Goal: Task Accomplishment & Management: Complete application form

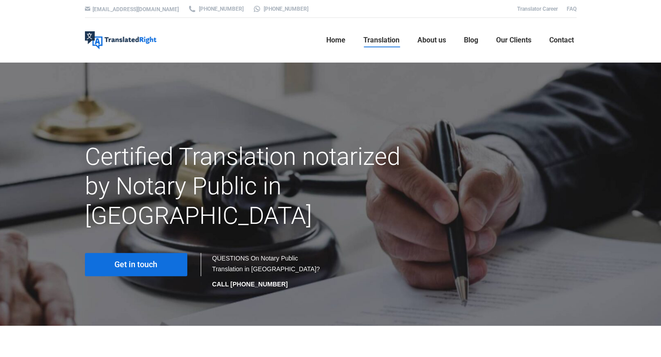
click at [175, 253] on link "Get in touch" at bounding box center [136, 264] width 102 height 23
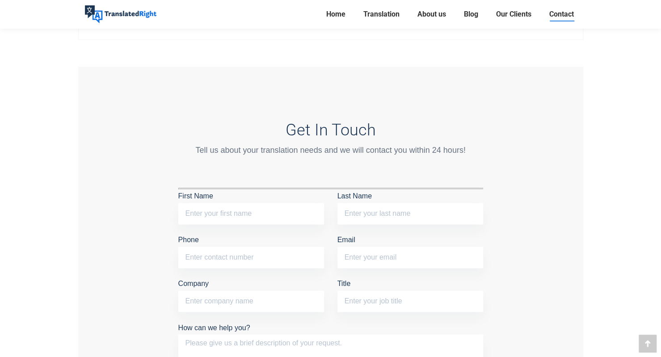
scroll to position [760, 0]
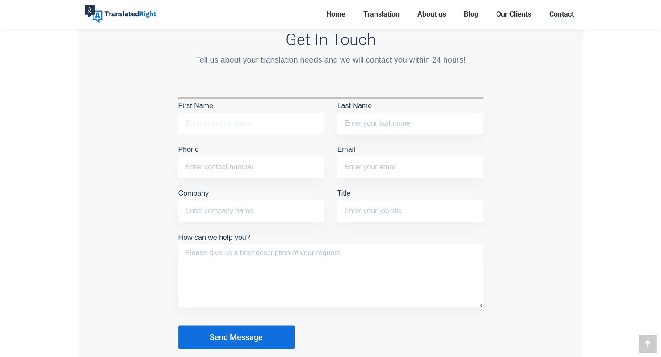
click at [263, 118] on input "First Name" at bounding box center [251, 123] width 146 height 21
click at [271, 265] on textarea "How can we help you?" at bounding box center [330, 275] width 305 height 63
click at [260, 191] on p "Company" at bounding box center [251, 206] width 146 height 39
click at [259, 210] on input "Company" at bounding box center [251, 210] width 146 height 21
click at [397, 204] on input "Title" at bounding box center [410, 210] width 146 height 21
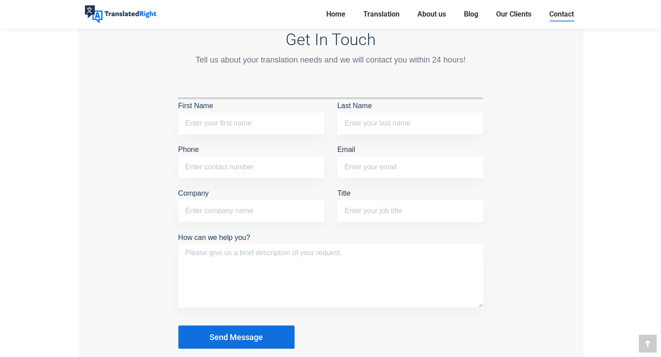
click at [506, 244] on div "Get In Touch Tell us about your translation needs and we will contact you withi…" at bounding box center [330, 189] width 505 height 426
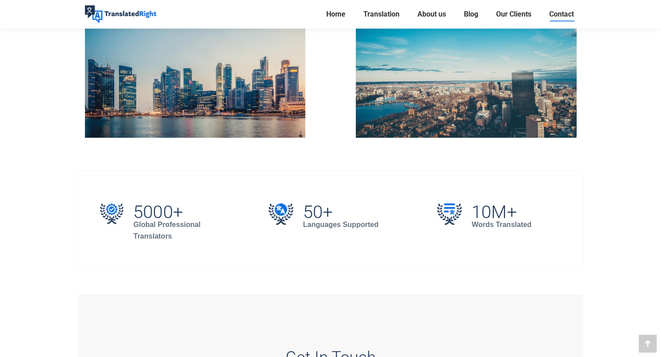
scroll to position [358, 0]
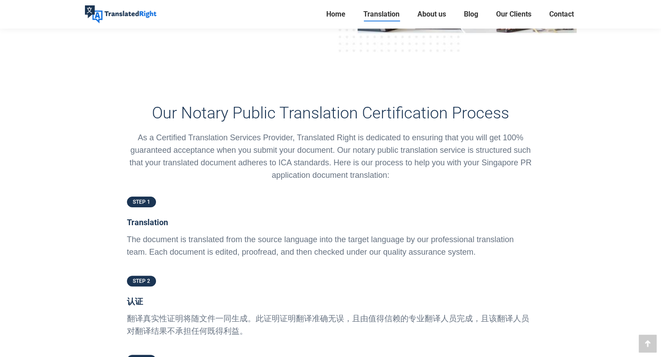
scroll to position [1906, 0]
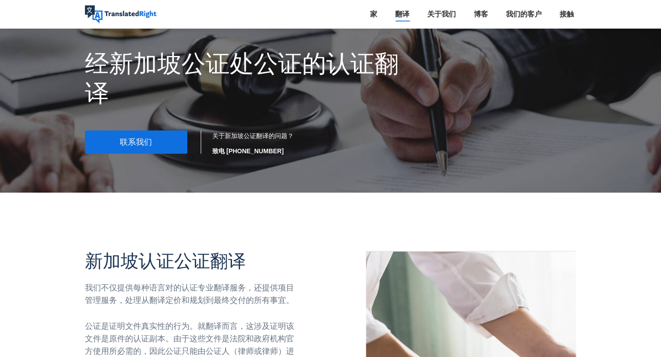
scroll to position [50, 0]
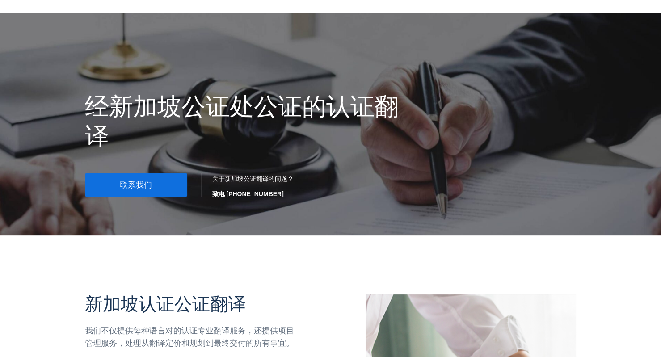
click at [165, 190] on link "联系我们" at bounding box center [136, 184] width 102 height 23
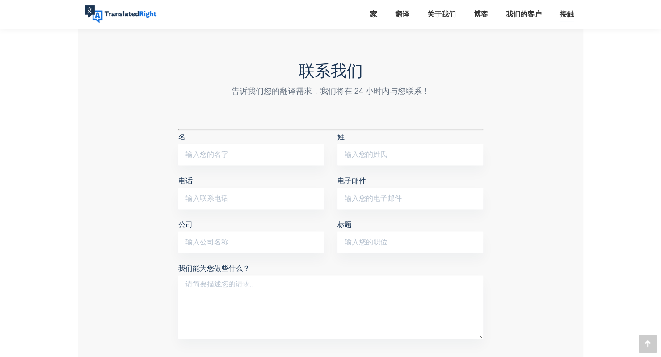
scroll to position [805, 0]
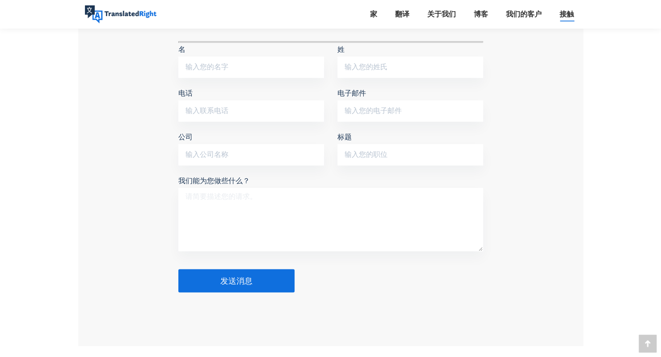
click at [264, 199] on textarea "我们能为您做些什么？" at bounding box center [330, 219] width 305 height 63
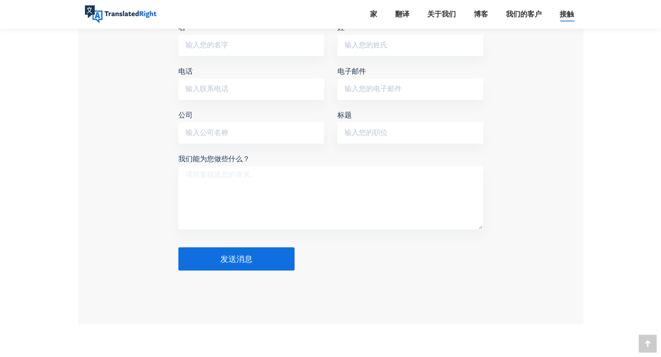
scroll to position [822, 0]
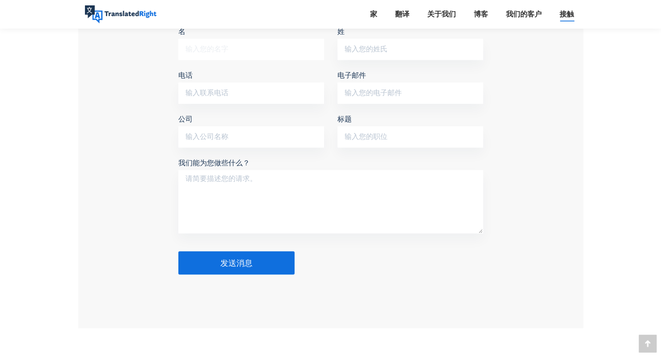
click at [271, 43] on input "名" at bounding box center [251, 48] width 146 height 21
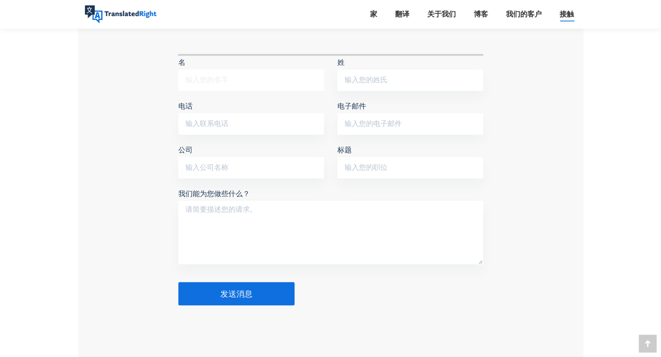
scroll to position [778, 0]
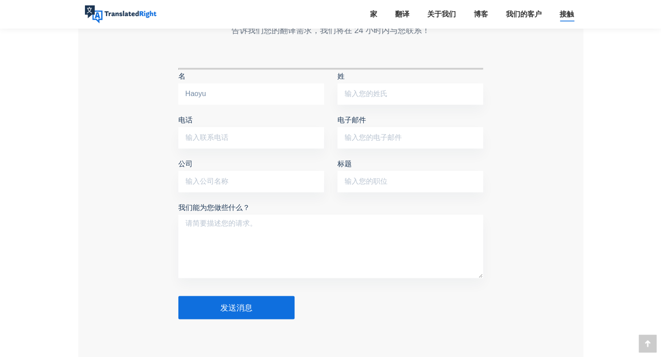
type input "Haoyu"
click at [353, 94] on input "姓" at bounding box center [410, 93] width 146 height 21
type input "Wei"
click at [269, 142] on input "电话" at bounding box center [251, 137] width 146 height 21
type input "[PHONE_NUMBER]"
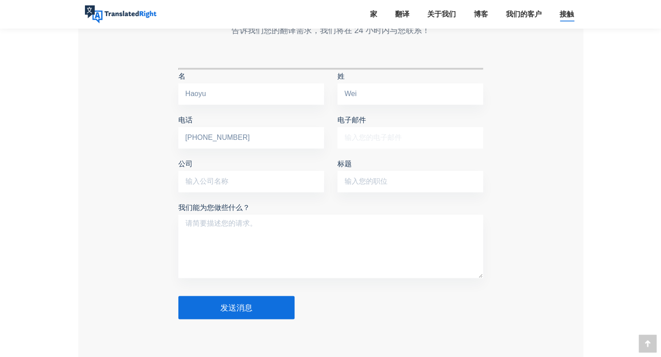
click at [347, 136] on input "电子邮件" at bounding box center [410, 137] width 146 height 21
type input "[EMAIL_ADDRESS][DOMAIN_NAME]"
click at [251, 231] on textarea "我们能为您做些什么？" at bounding box center [330, 246] width 305 height 63
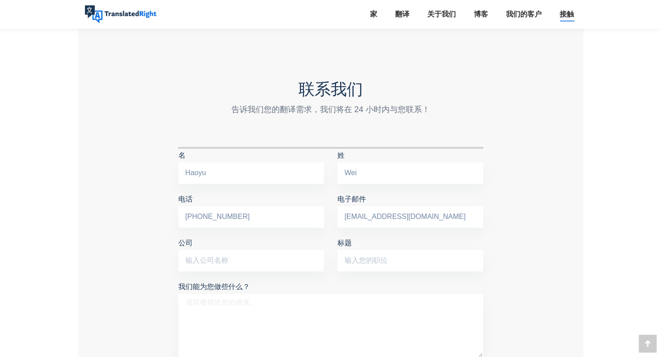
scroll to position [822, 0]
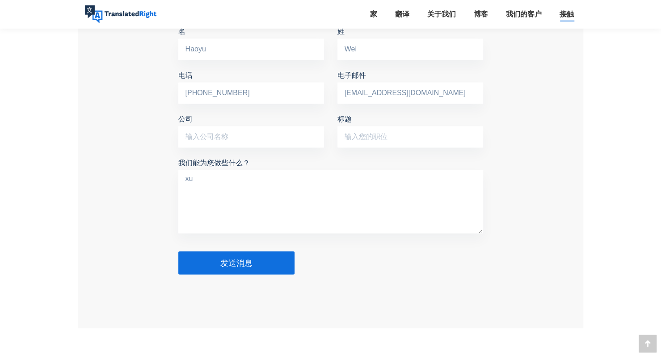
type textarea "x"
type textarea "需"
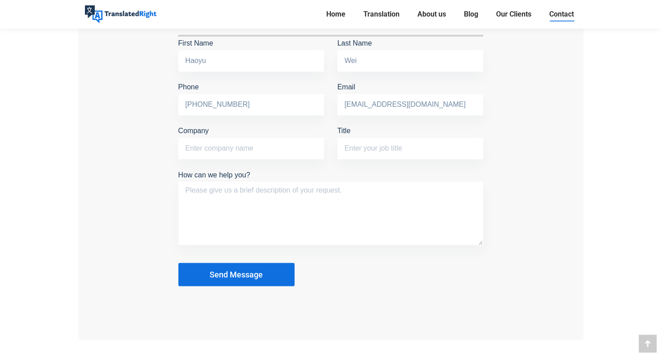
scroll to position [834, 0]
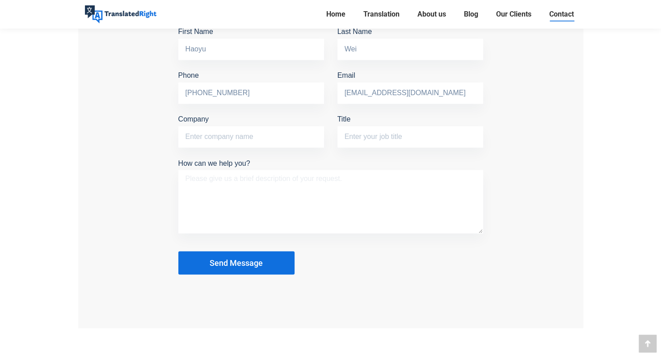
click at [306, 188] on textarea "How can we help you?" at bounding box center [330, 201] width 305 height 63
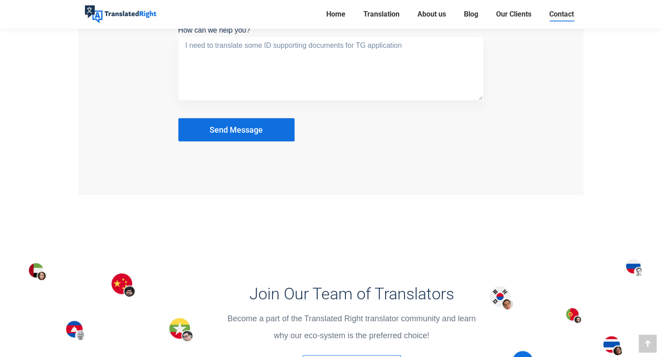
scroll to position [939, 0]
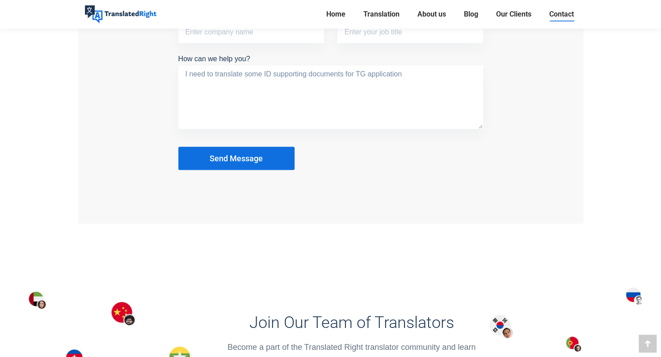
type textarea "I need to translate some ID supporting documents for TG application"
click at [273, 160] on button "Send Message" at bounding box center [236, 158] width 116 height 23
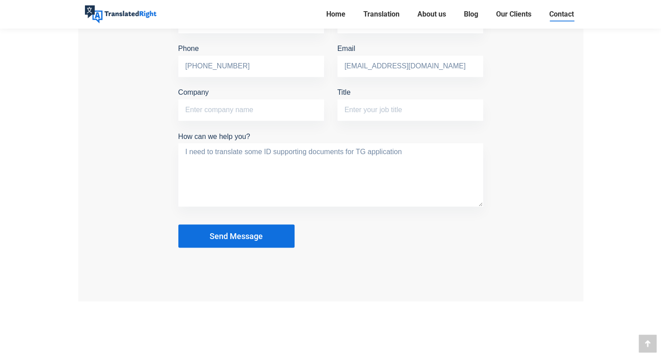
scroll to position [805, 0]
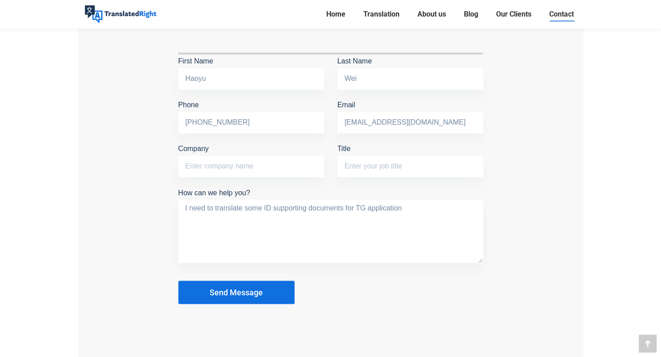
click at [244, 290] on span "Send Message" at bounding box center [236, 292] width 53 height 9
click at [236, 292] on span "Send Message" at bounding box center [236, 292] width 53 height 9
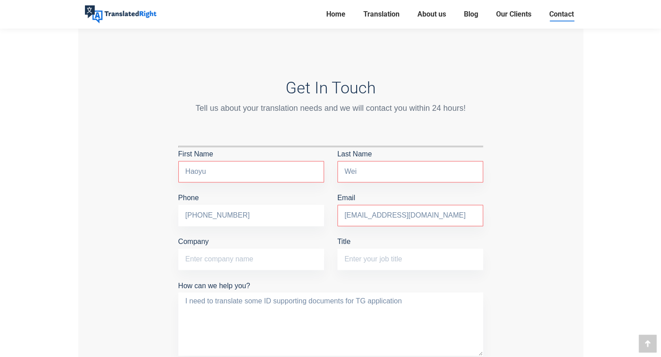
scroll to position [760, 0]
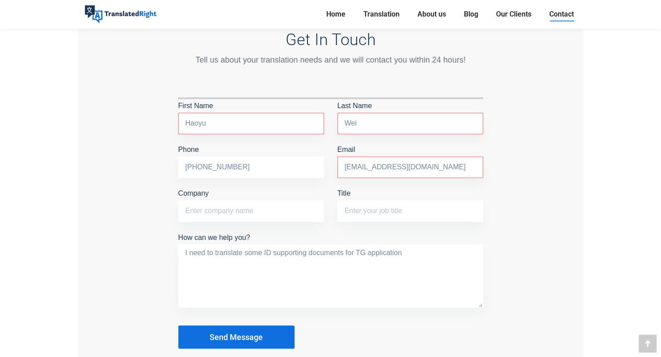
click at [546, 232] on div "Get In Touch Tell us about your translation needs and we will contact you withi…" at bounding box center [330, 189] width 505 height 426
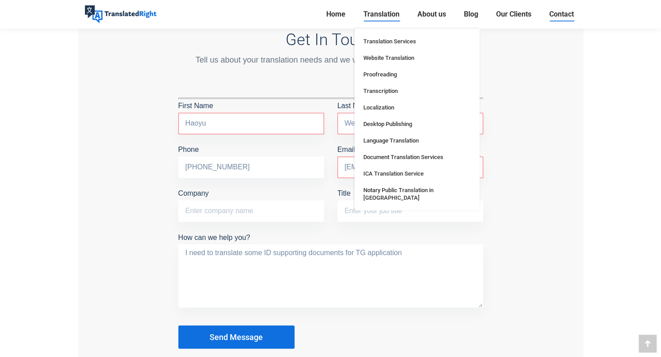
click at [383, 16] on span "Translation" at bounding box center [381, 14] width 36 height 9
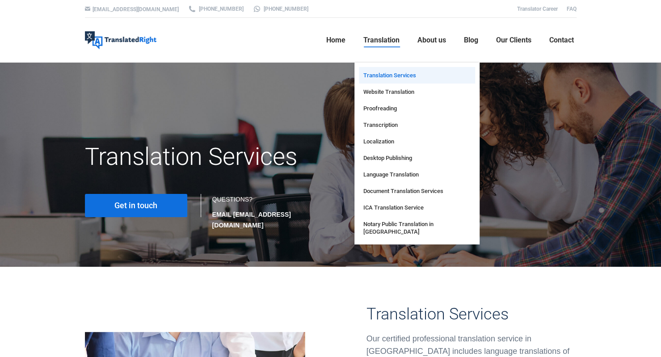
click at [395, 77] on span "Translation Services" at bounding box center [389, 76] width 53 height 8
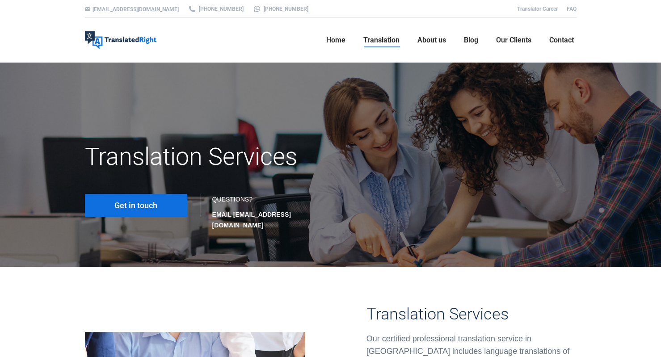
click at [385, 44] on span "Translation" at bounding box center [381, 40] width 36 height 9
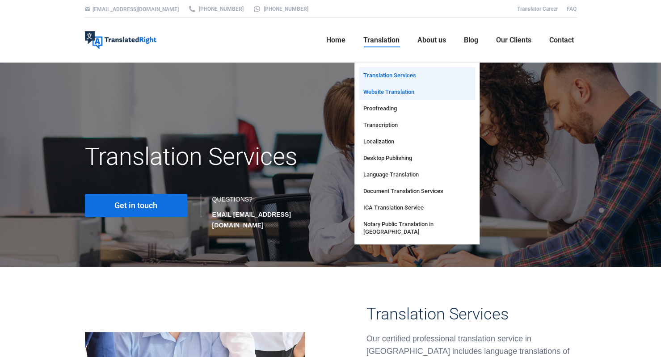
click at [385, 91] on span "Website Translation" at bounding box center [388, 92] width 51 height 8
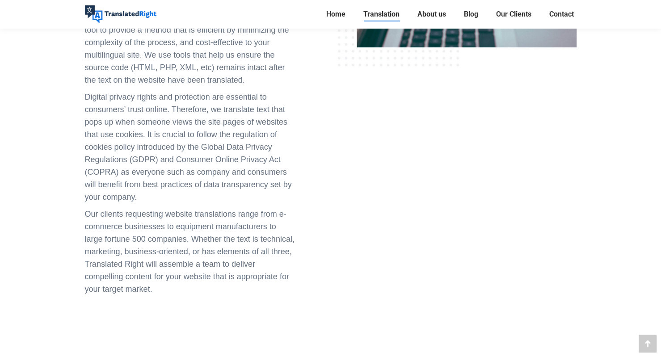
scroll to position [931, 0]
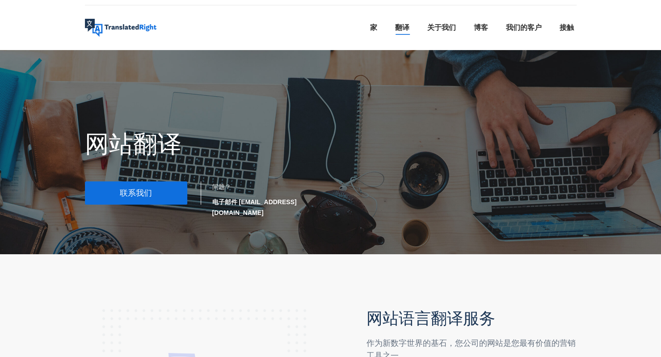
scroll to position [0, 0]
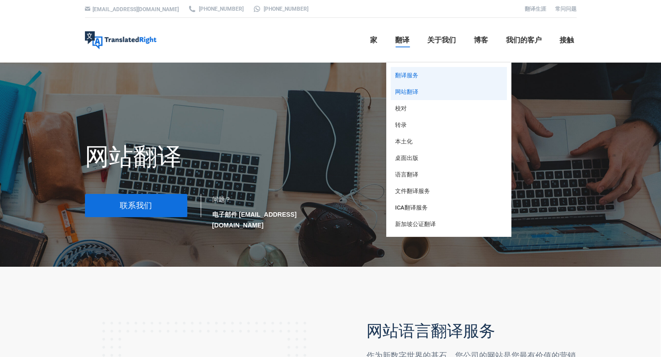
click at [420, 74] on link "翻译服务" at bounding box center [449, 75] width 116 height 17
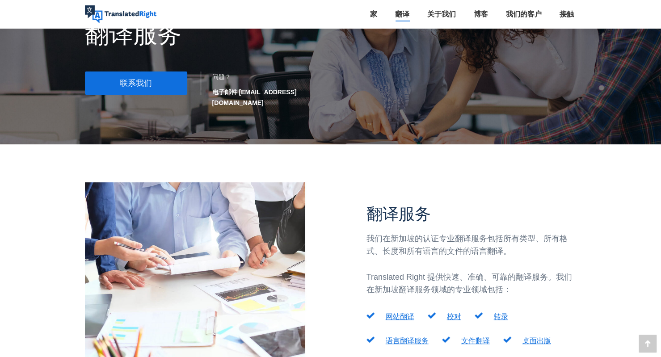
scroll to position [179, 0]
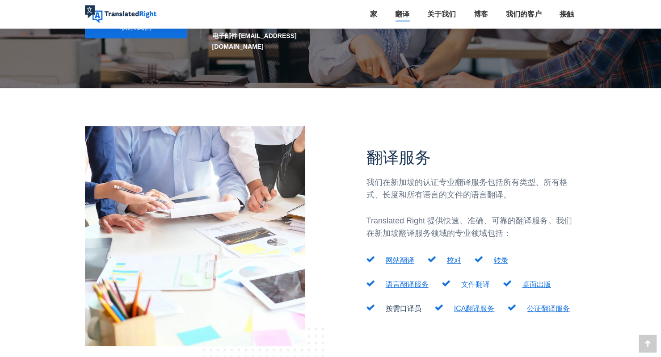
click at [480, 281] on font "文件翻译" at bounding box center [475, 285] width 29 height 8
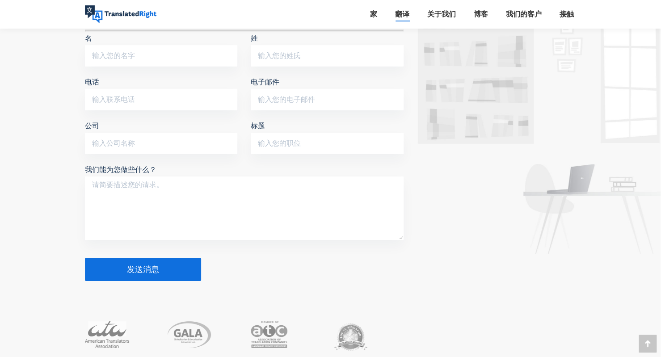
scroll to position [3486, 0]
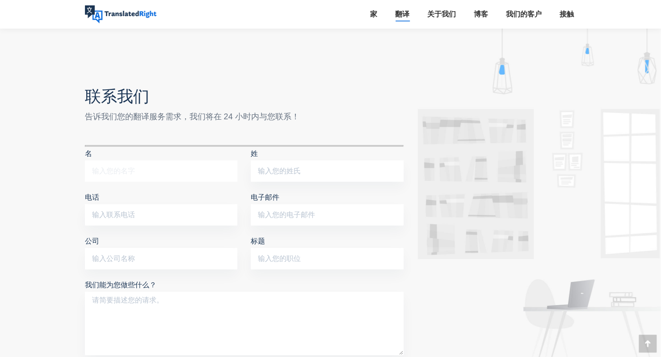
click at [127, 171] on input "名" at bounding box center [161, 170] width 153 height 21
type input "Haoyu"
click at [278, 171] on input "姓" at bounding box center [327, 170] width 153 height 21
type input "Wei"
click at [160, 211] on input "电话" at bounding box center [161, 214] width 153 height 21
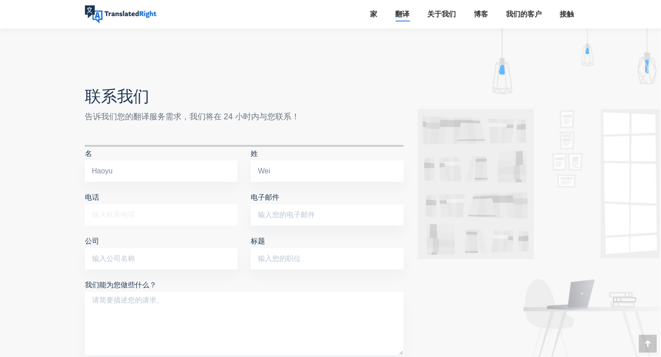
type input "[PHONE_NUMBER]"
drag, startPoint x: 259, startPoint y: 211, endPoint x: 264, endPoint y: 213, distance: 5.2
click at [264, 213] on input "电子邮件" at bounding box center [327, 214] width 153 height 21
type input "[EMAIL_ADDRESS][DOMAIN_NAME]"
click at [154, 311] on textarea "我们能为您做些什么？" at bounding box center [244, 323] width 319 height 63
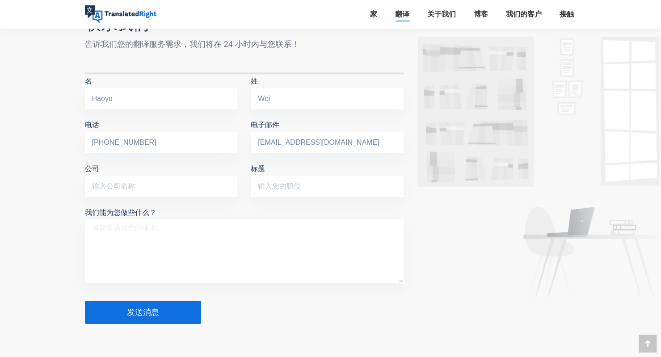
scroll to position [3620, 0]
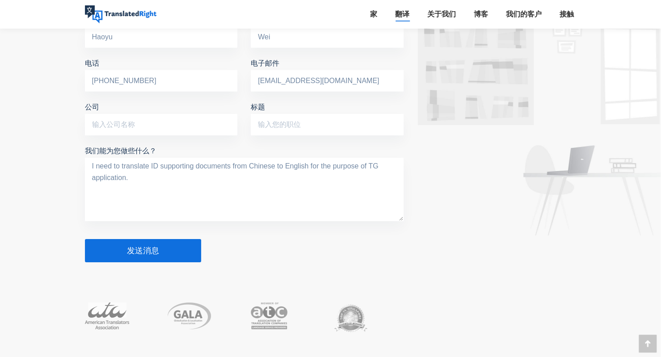
type textarea "I need to translate ID supporting documents from Chinese to English for the pur…"
click at [167, 259] on button "发送消息" at bounding box center [143, 250] width 116 height 23
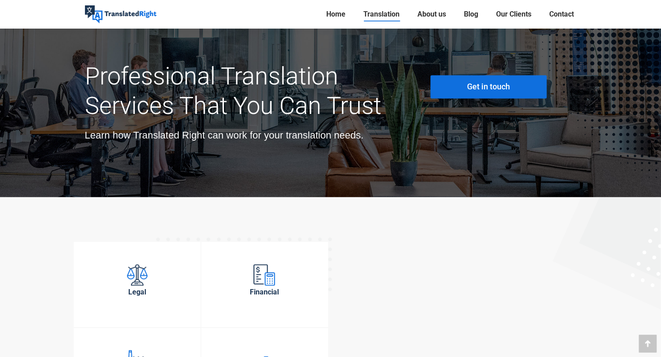
scroll to position [3122, 0]
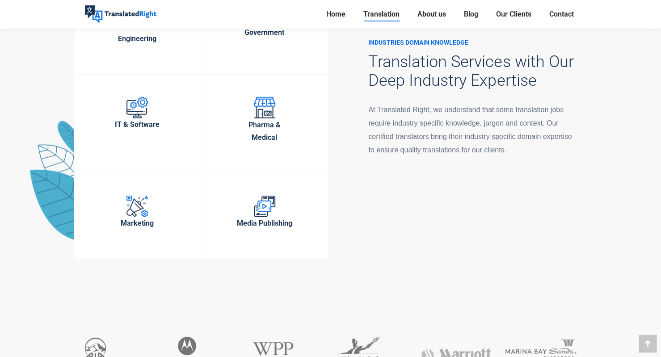
click at [626, 134] on div at bounding box center [330, 75] width 661 height 458
